Goal: Transaction & Acquisition: Obtain resource

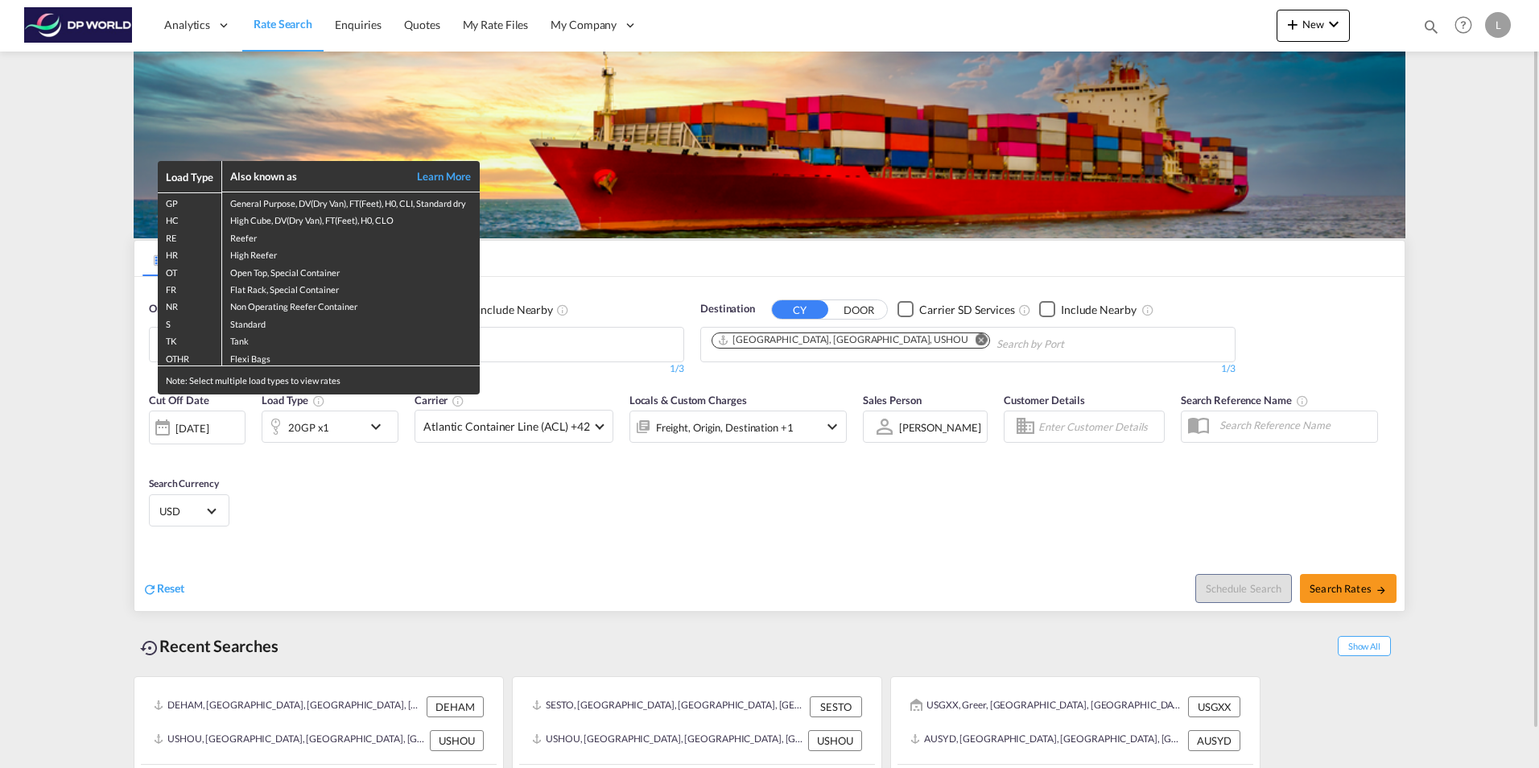
drag, startPoint x: 487, startPoint y: 563, endPoint x: 476, endPoint y: 548, distance: 18.5
click at [486, 563] on div "Load Type Also known as Learn More GP General Purpose, DV(Dry Van), FT(Feet), H…" at bounding box center [769, 384] width 1539 height 768
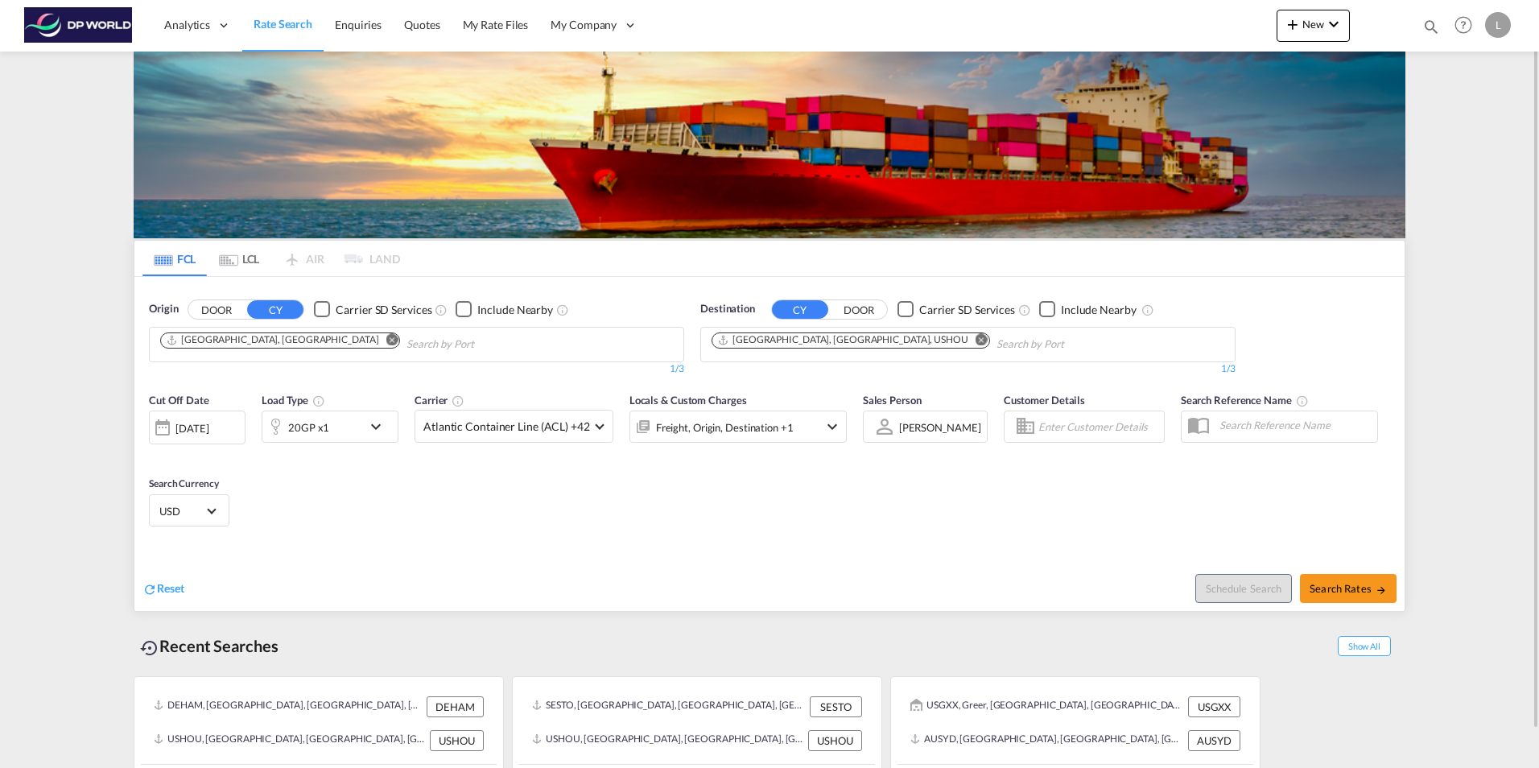
click at [386, 335] on md-icon "Remove" at bounding box center [392, 339] width 12 height 12
click at [197, 344] on body "Analytics Dashboard Rate Search Enquiries Quotes My Rate Files My Company" at bounding box center [769, 384] width 1539 height 768
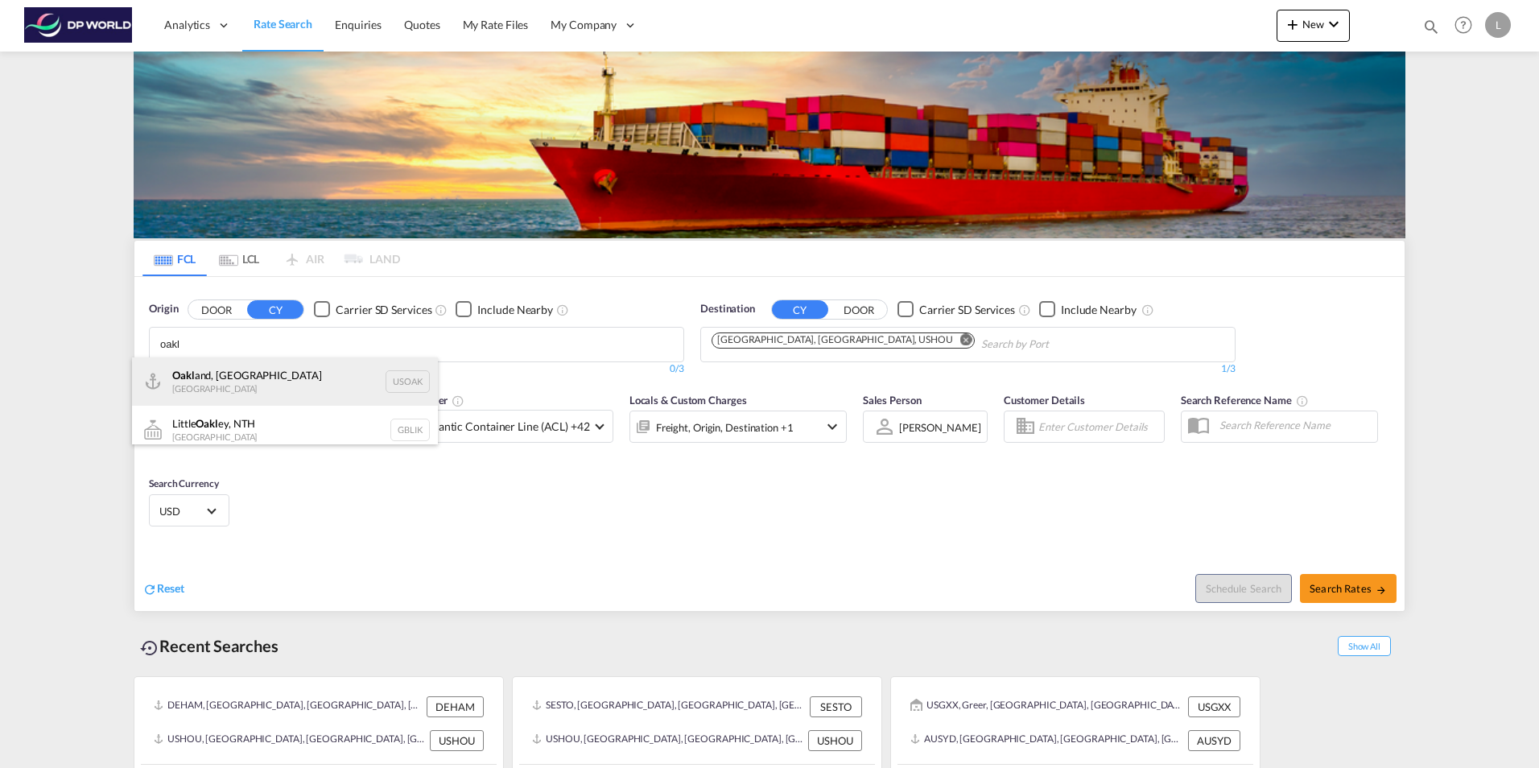
type input "oakl"
click at [218, 383] on div "Oakl and, [GEOGRAPHIC_DATA] [GEOGRAPHIC_DATA] USOAK" at bounding box center [285, 381] width 306 height 48
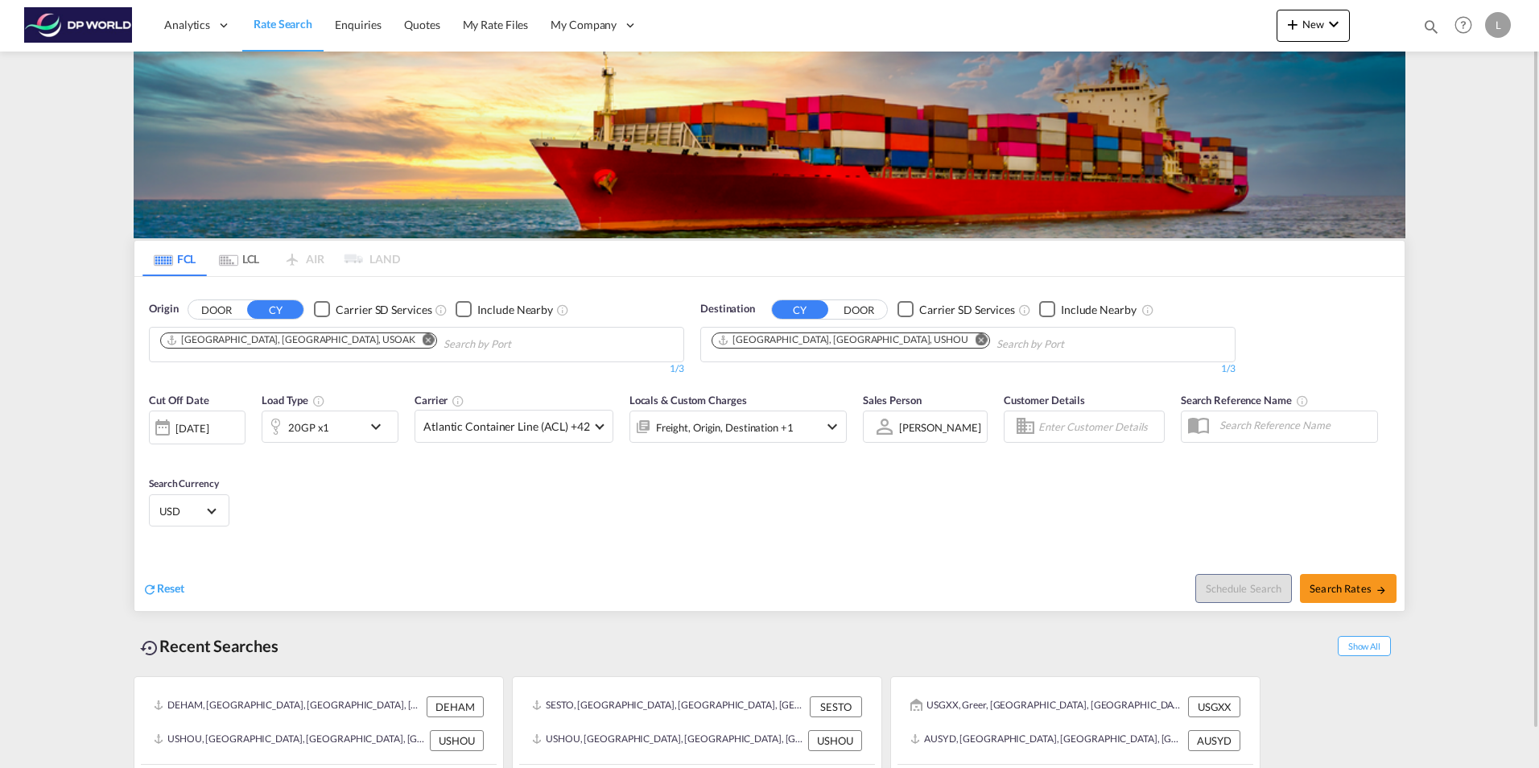
click at [976, 340] on md-icon "Remove" at bounding box center [982, 339] width 12 height 12
click at [780, 345] on body "Analytics Dashboard Rate Search Enquiries Quotes My Rate Files My Company" at bounding box center [769, 384] width 1539 height 768
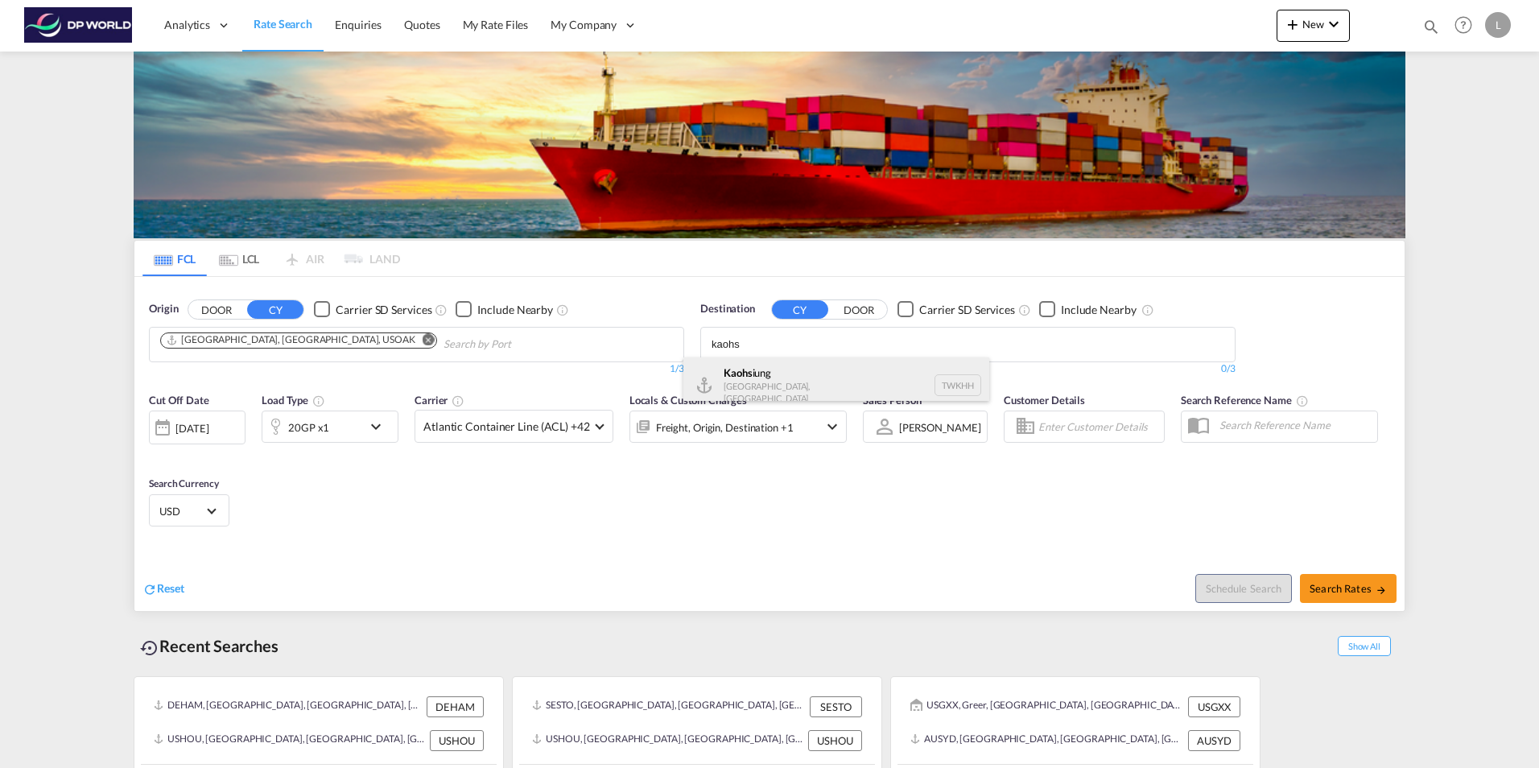
type input "kaohs"
click at [786, 383] on div "Kaohs iung [GEOGRAPHIC_DATA], [GEOGRAPHIC_DATA] [GEOGRAPHIC_DATA]" at bounding box center [836, 385] width 306 height 56
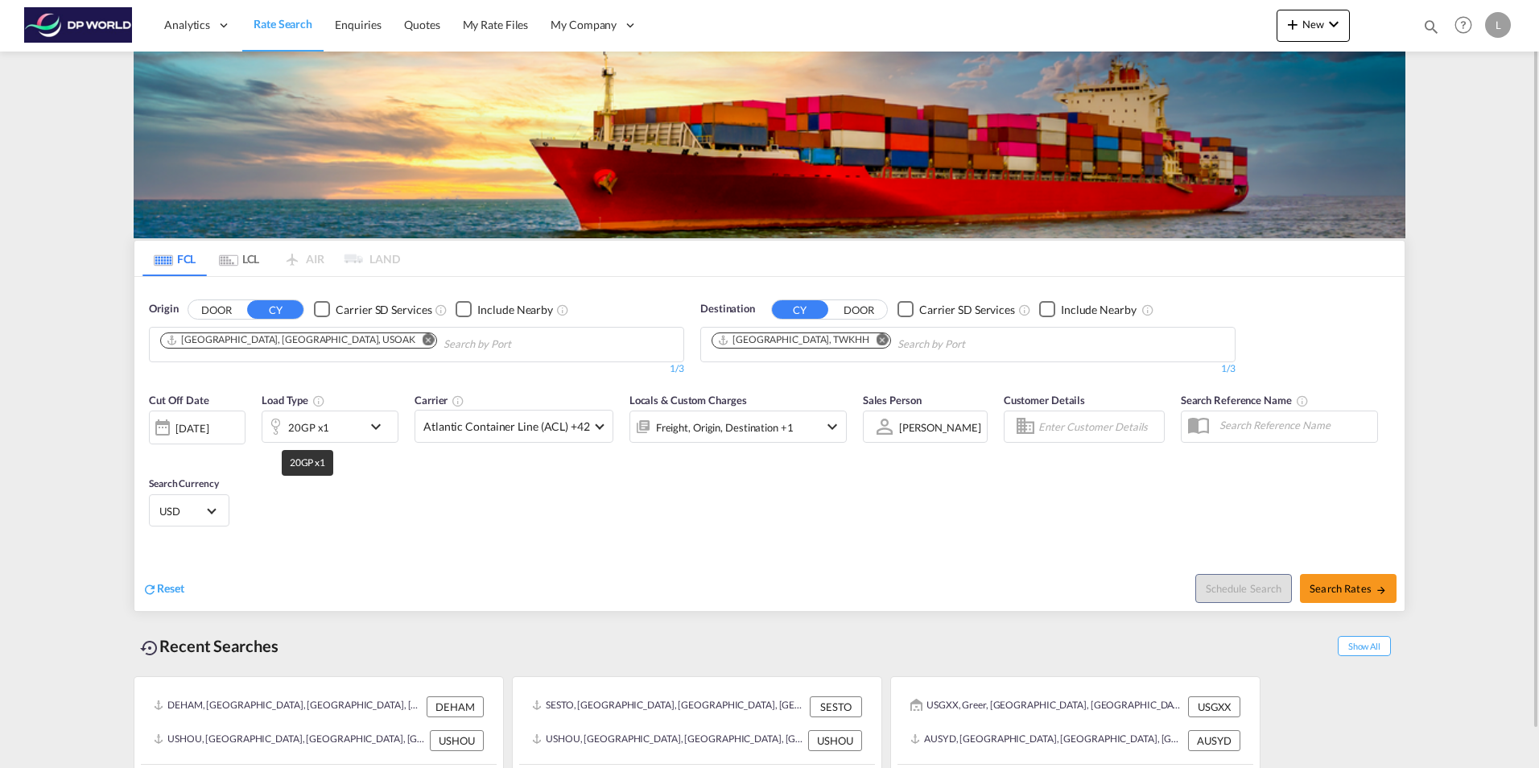
click at [325, 427] on div "20GP x1" at bounding box center [308, 427] width 41 height 23
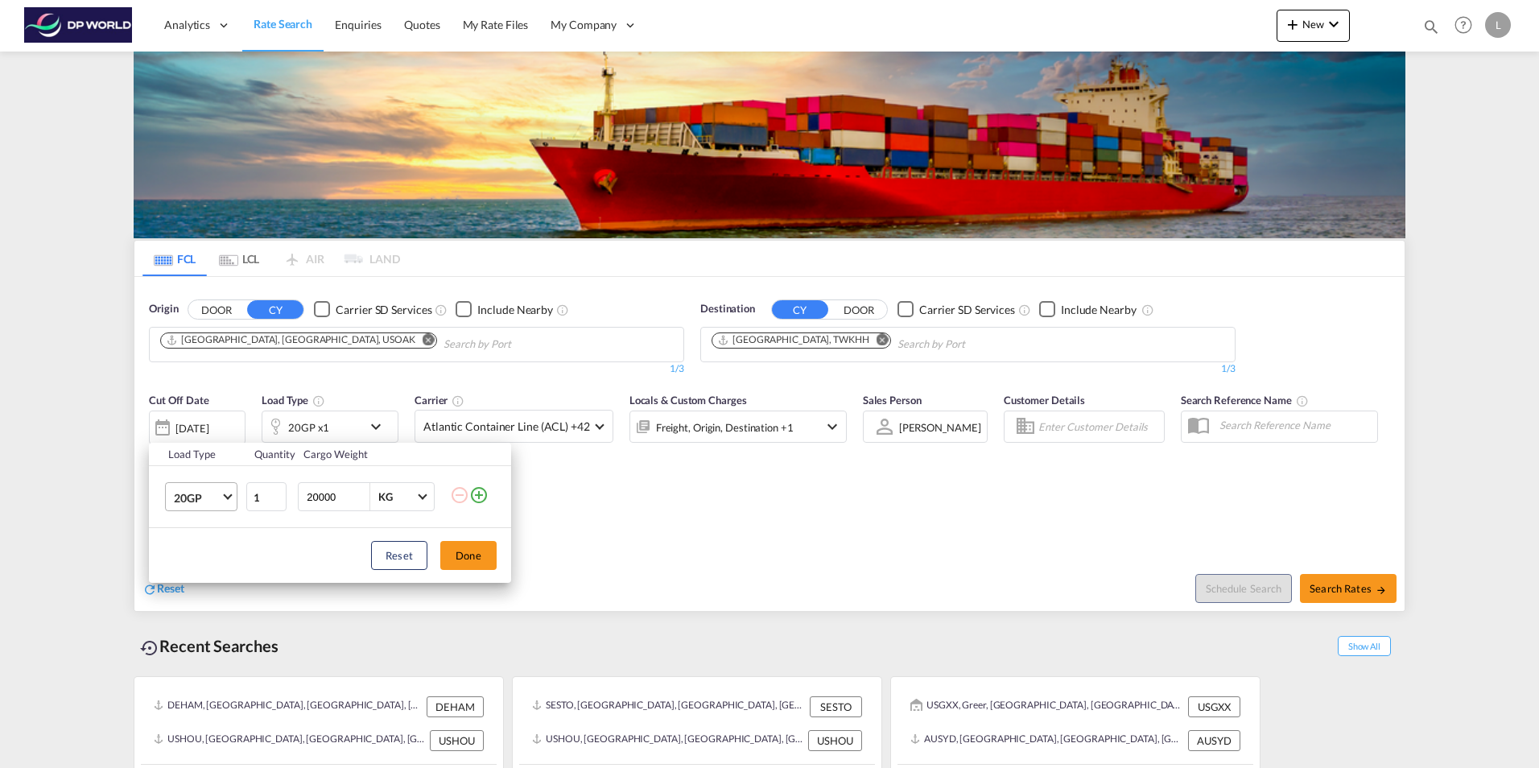
click at [217, 505] on md-select-value "20GP" at bounding box center [204, 496] width 64 height 27
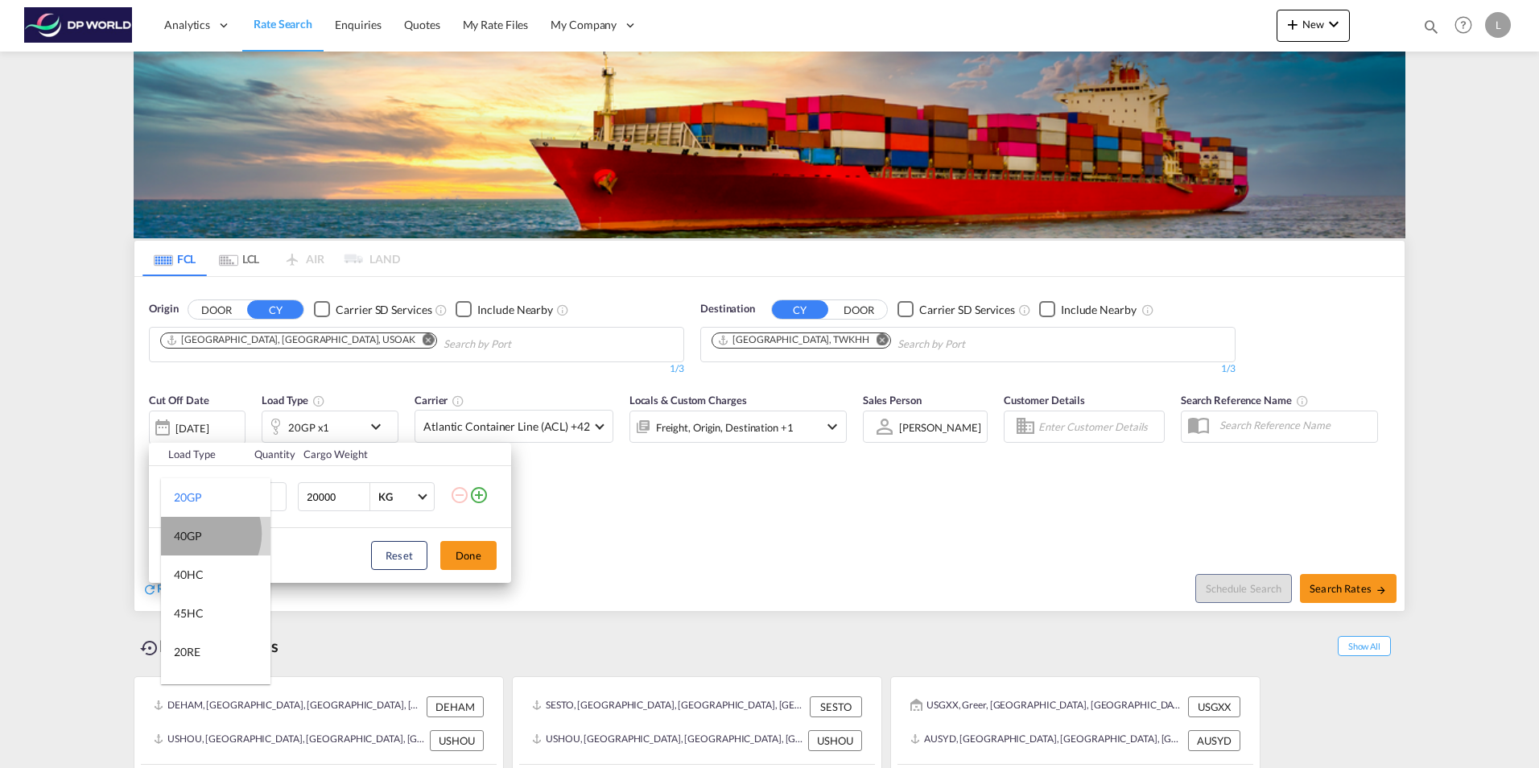
click at [198, 534] on div "40GP" at bounding box center [188, 536] width 28 height 16
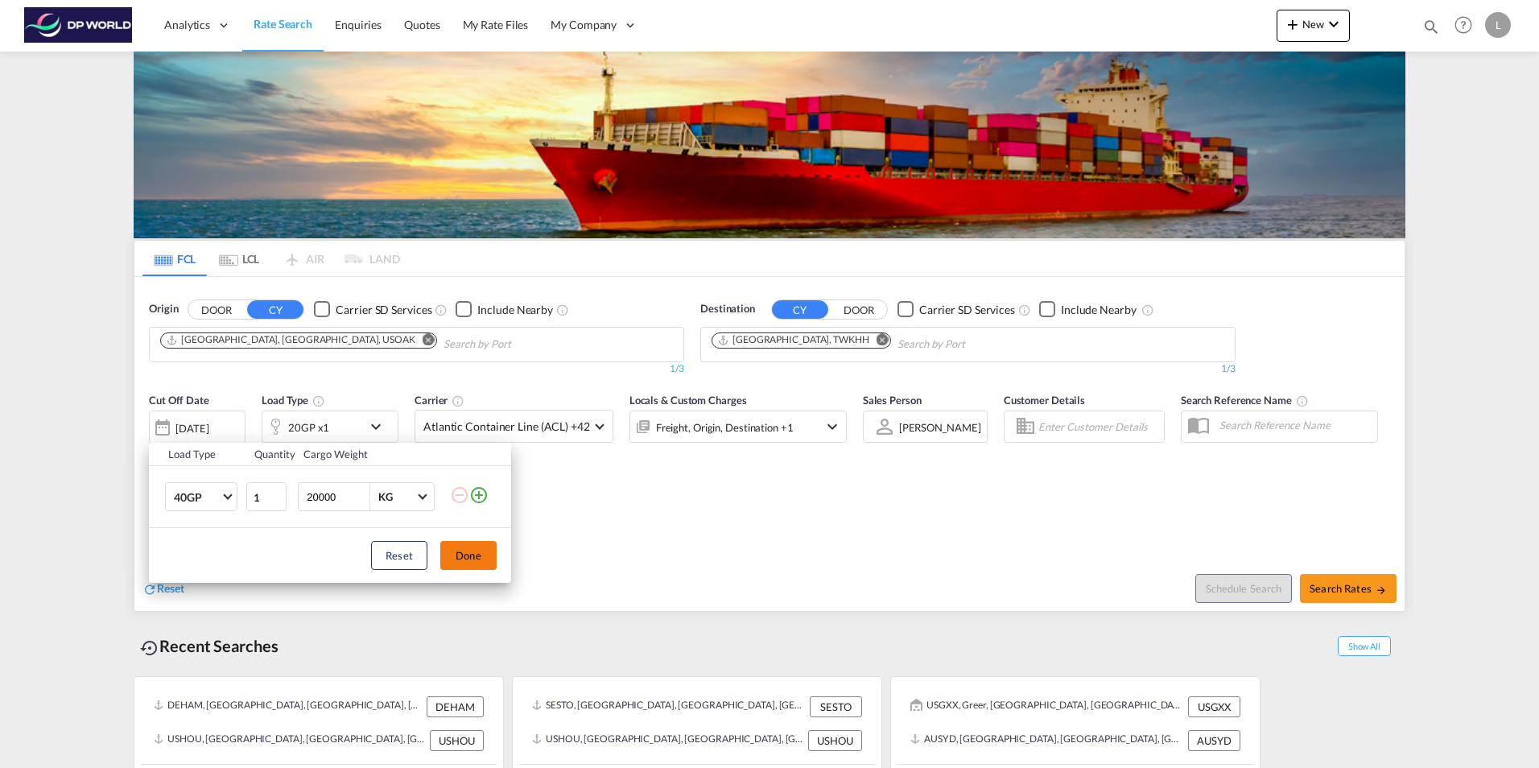
click at [482, 557] on button "Done" at bounding box center [468, 555] width 56 height 29
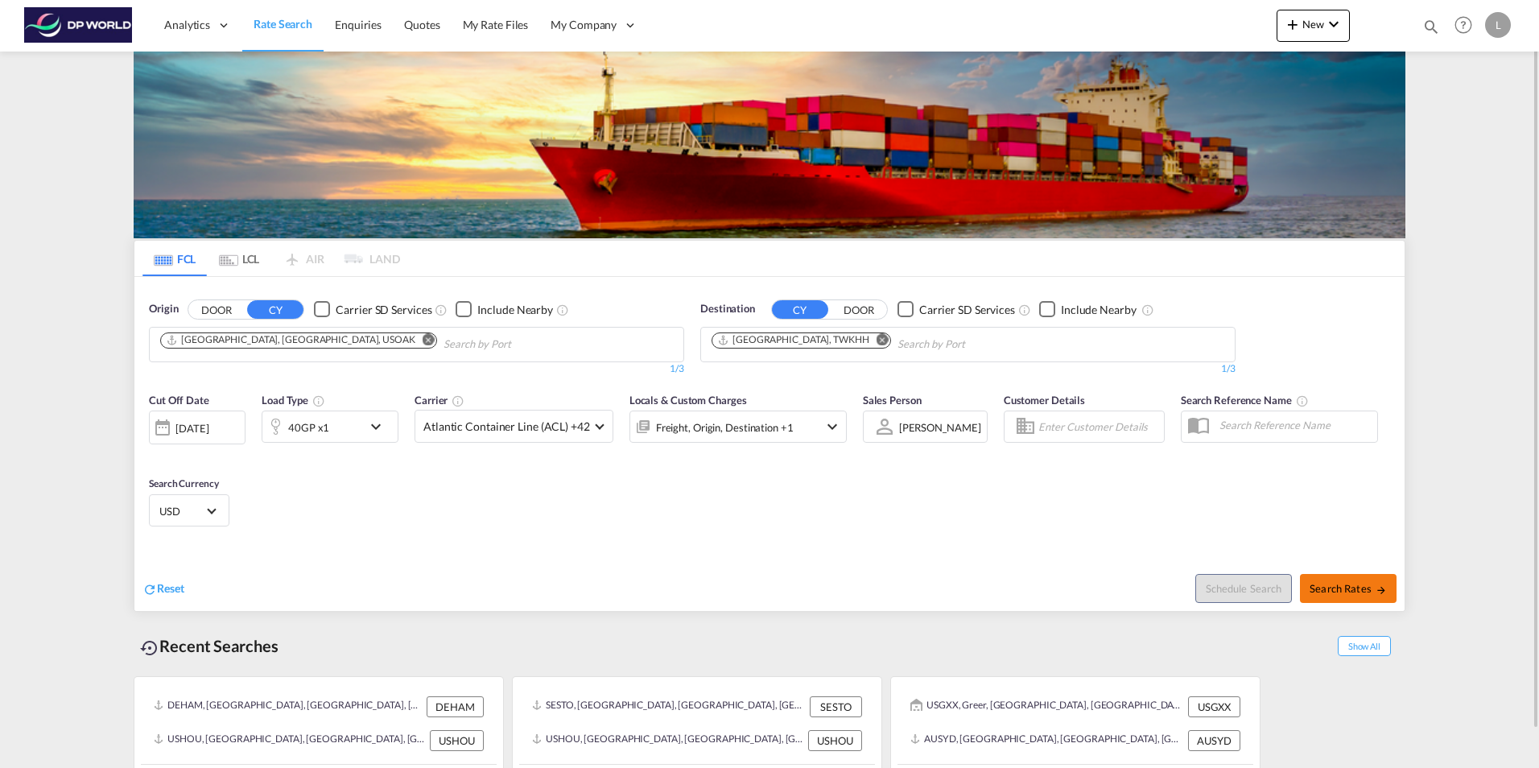
click at [1367, 588] on span "Search Rates" at bounding box center [1348, 588] width 77 height 13
type input "USOAK to TWKHH / [DATE]"
